Goal: Task Accomplishment & Management: Manage account settings

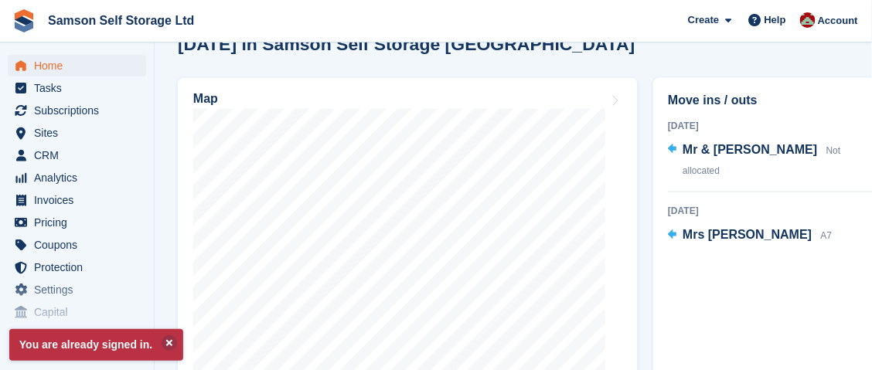
scroll to position [564, 0]
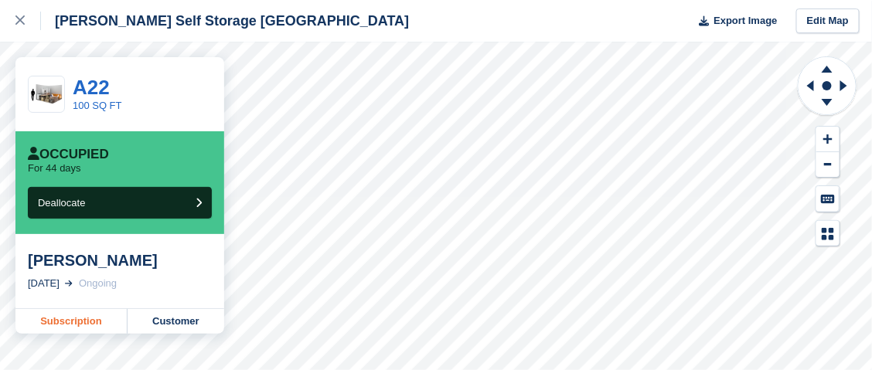
click at [94, 329] on link "Subscription" at bounding box center [71, 321] width 112 height 25
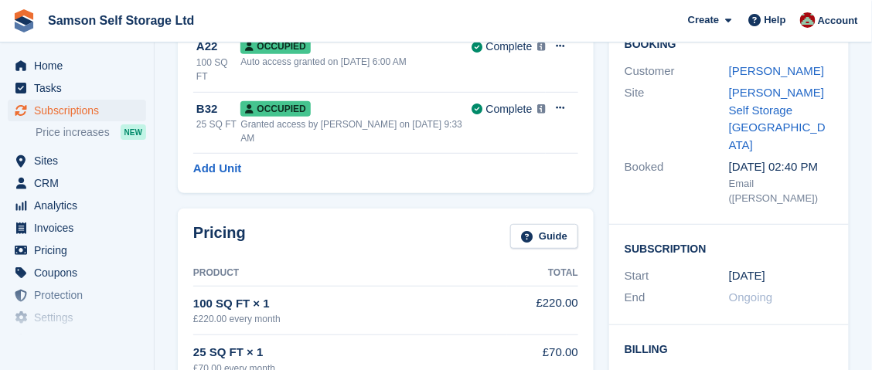
scroll to position [138, 0]
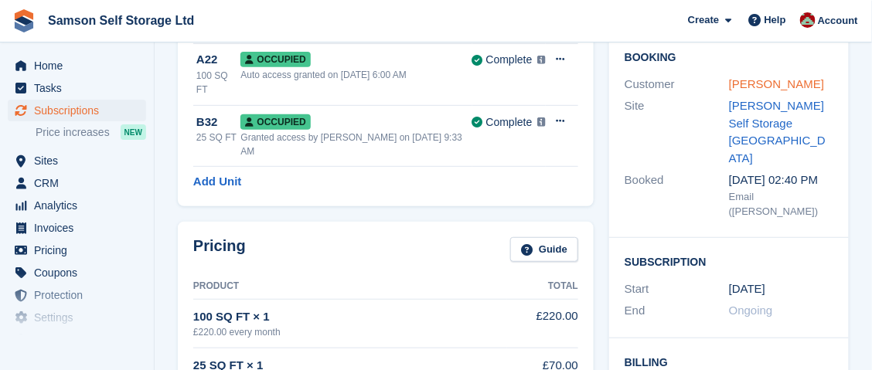
click at [792, 88] on link "[PERSON_NAME]" at bounding box center [776, 83] width 95 height 13
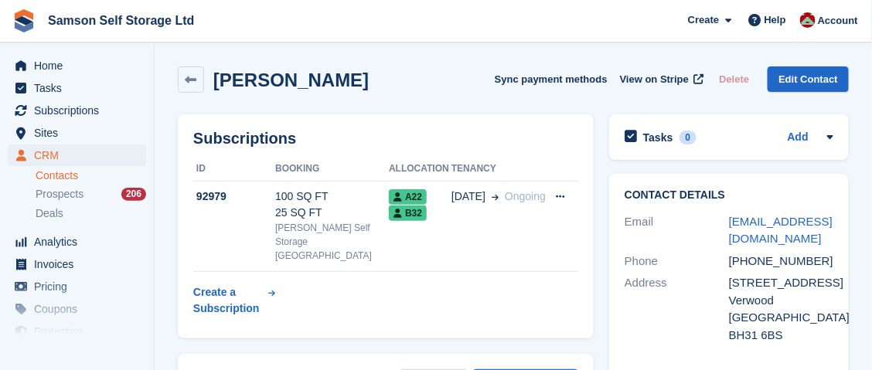
click at [828, 281] on div "[STREET_ADDRESS]" at bounding box center [781, 283] width 104 height 18
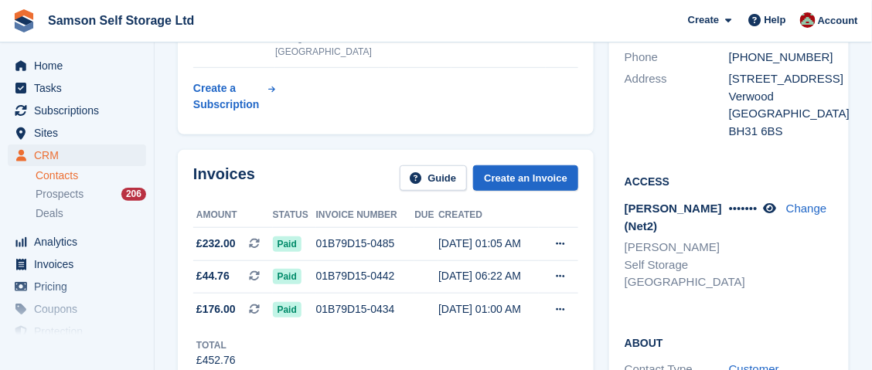
scroll to position [209, 0]
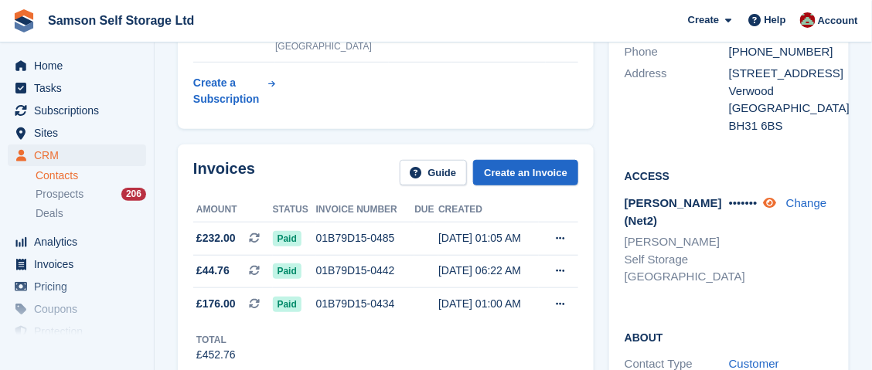
click at [776, 206] on icon at bounding box center [770, 203] width 13 height 12
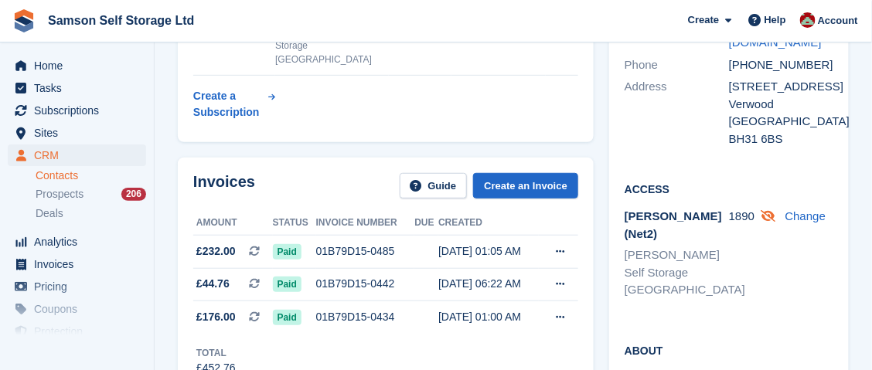
scroll to position [196, 0]
click at [47, 70] on span "Home" at bounding box center [80, 66] width 93 height 22
